Goal: Task Accomplishment & Management: Use online tool/utility

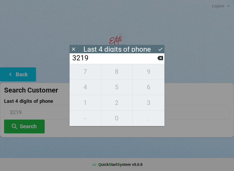
click at [162, 60] on icon at bounding box center [160, 58] width 6 height 4
click at [156, 62] on input "321_" at bounding box center [114, 58] width 85 height 9
click at [161, 60] on icon at bounding box center [160, 58] width 6 height 4
click at [158, 60] on icon at bounding box center [160, 58] width 6 height 4
click at [158, 61] on icon at bounding box center [160, 58] width 6 height 6
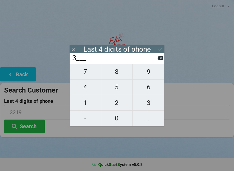
type input "____"
click at [150, 108] on span "3" at bounding box center [149, 102] width 32 height 11
type input "3___"
click at [153, 74] on span "9" at bounding box center [149, 71] width 32 height 11
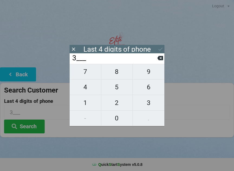
type input "39__"
click at [156, 71] on span "9" at bounding box center [149, 71] width 32 height 11
type input "399_"
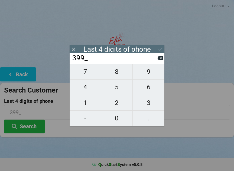
click at [150, 107] on span "3" at bounding box center [149, 102] width 32 height 11
type input "3993"
click at [27, 124] on button "Search" at bounding box center [24, 127] width 41 height 14
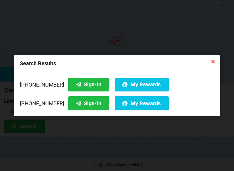
click at [76, 82] on button "Sign-In" at bounding box center [88, 84] width 41 height 14
